Goal: Task Accomplishment & Management: Use online tool/utility

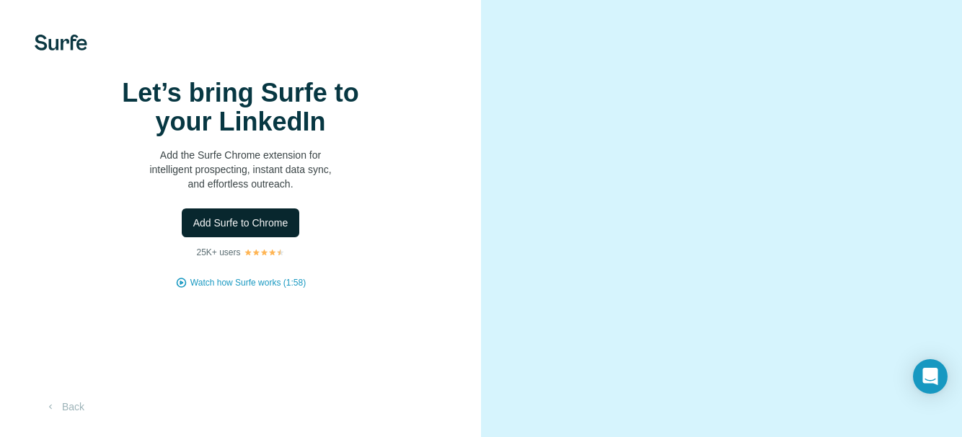
click at [221, 230] on span "Add Surfe to Chrome" at bounding box center [240, 223] width 95 height 14
click at [205, 230] on span "Add Surfe to Chrome" at bounding box center [240, 223] width 95 height 14
click at [222, 230] on span "Add Surfe to Chrome" at bounding box center [240, 223] width 95 height 14
